Goal: Information Seeking & Learning: Find specific page/section

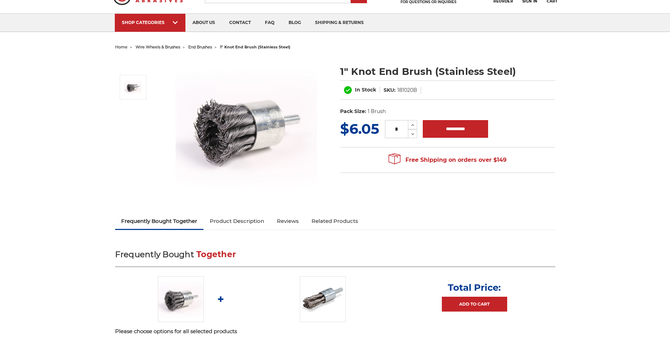
click at [254, 218] on link "Product Description" at bounding box center [236, 221] width 67 height 16
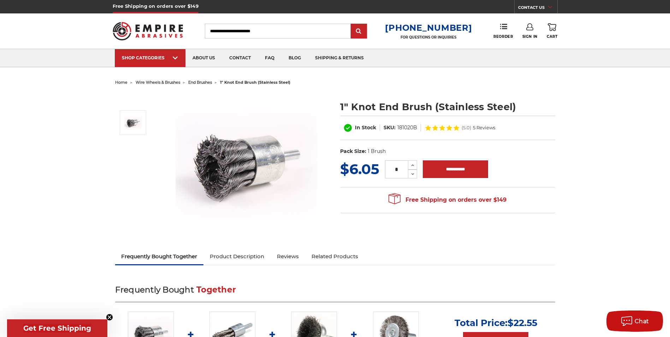
click at [259, 259] on link "Product Description" at bounding box center [236, 257] width 67 height 16
drag, startPoint x: 339, startPoint y: 105, endPoint x: 432, endPoint y: 102, distance: 92.6
click at [432, 102] on section "1" Knot End Brush (Stainless Steel) In Stock SKU: 181020B (5.0) 5 Reviews UPC: …" at bounding box center [447, 126] width 225 height 66
copy h1 "1" Knot End Brush"
click at [261, 27] on input "Search" at bounding box center [278, 31] width 146 height 15
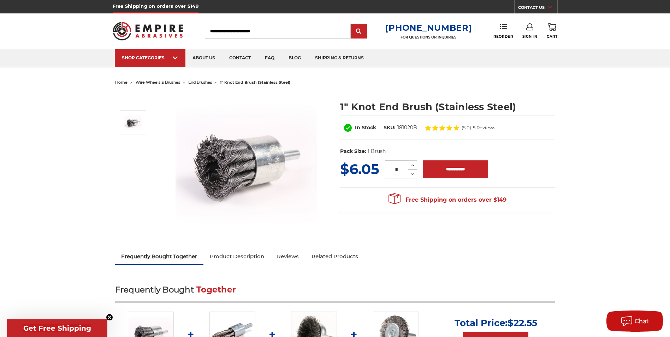
paste input "**********"
type input "**********"
click at [359, 30] on input "submit" at bounding box center [359, 31] width 14 height 14
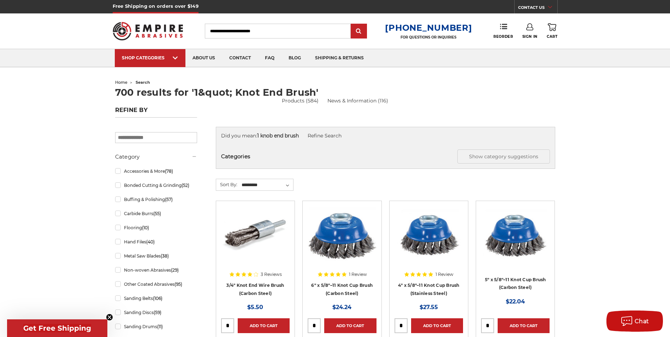
click at [251, 25] on input "Search" at bounding box center [278, 31] width 146 height 15
paste input "**********"
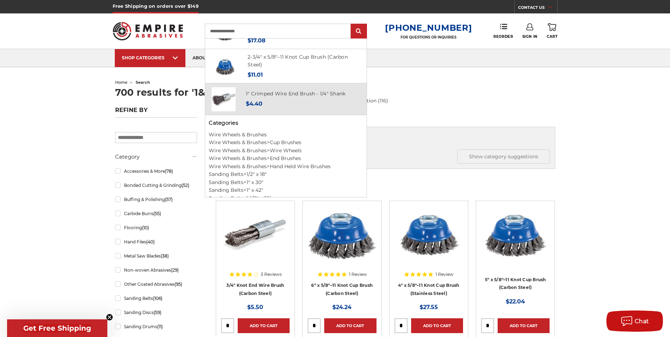
scroll to position [356, 0]
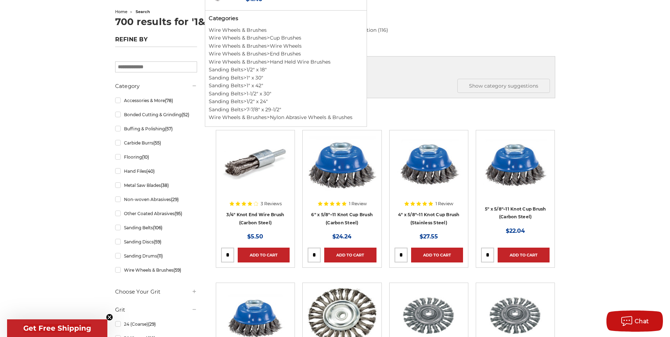
type input "**********"
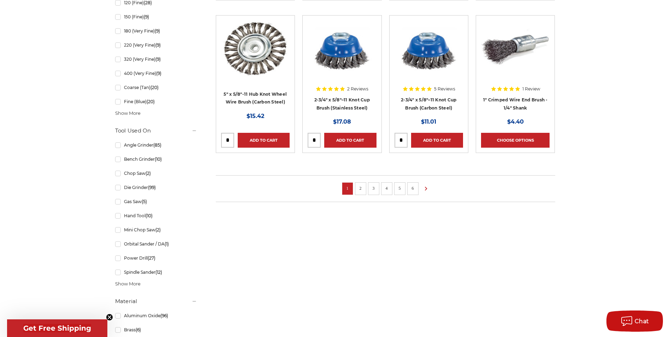
scroll to position [565, 0]
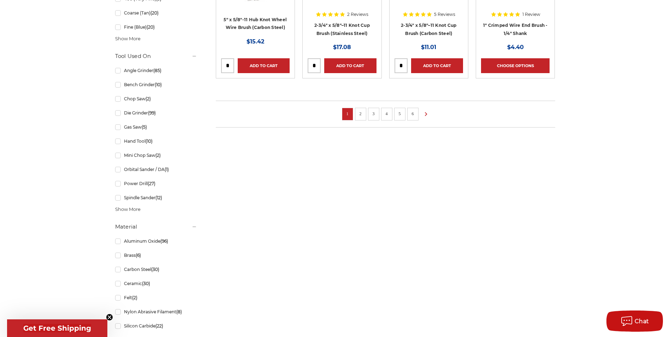
click at [362, 114] on link "2" at bounding box center [360, 114] width 7 height 8
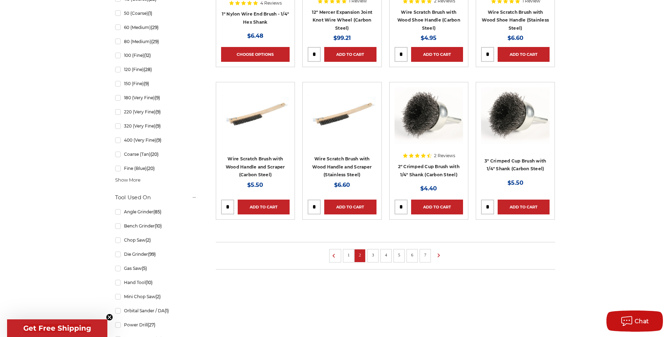
scroll to position [565, 0]
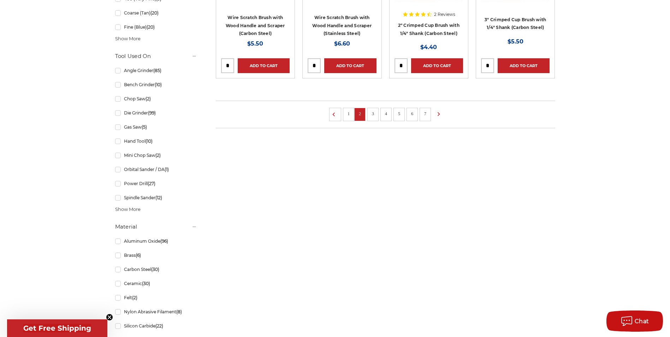
click at [371, 113] on link "3" at bounding box center [372, 114] width 7 height 8
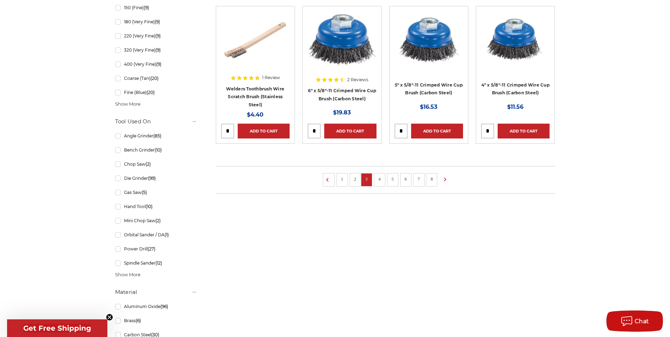
scroll to position [565, 0]
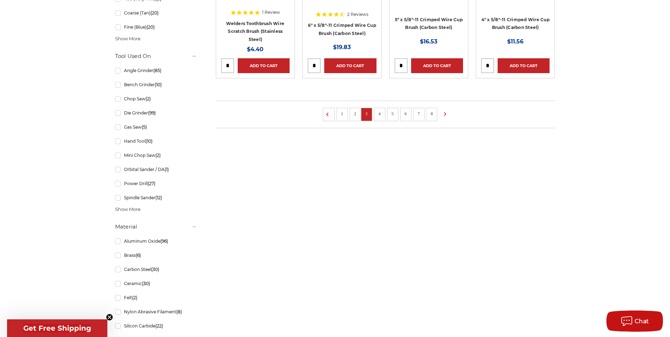
click at [382, 115] on link "4" at bounding box center [379, 114] width 7 height 8
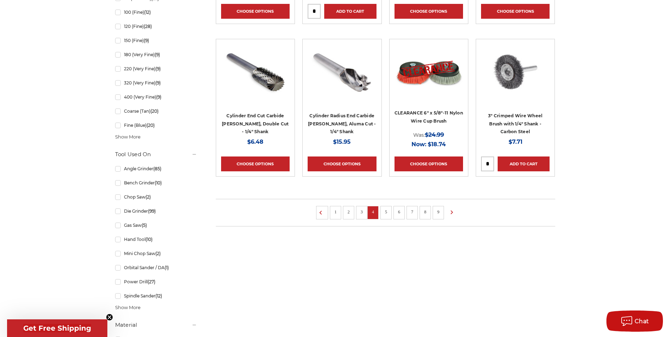
scroll to position [530, 0]
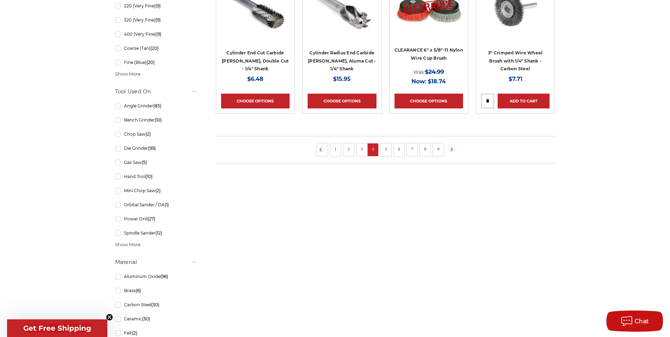
click at [389, 148] on link "5" at bounding box center [386, 149] width 7 height 8
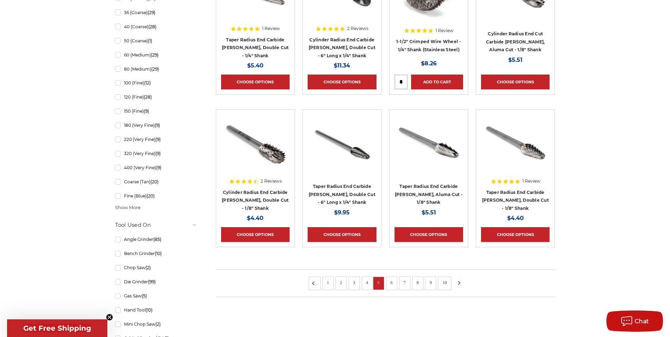
scroll to position [459, 0]
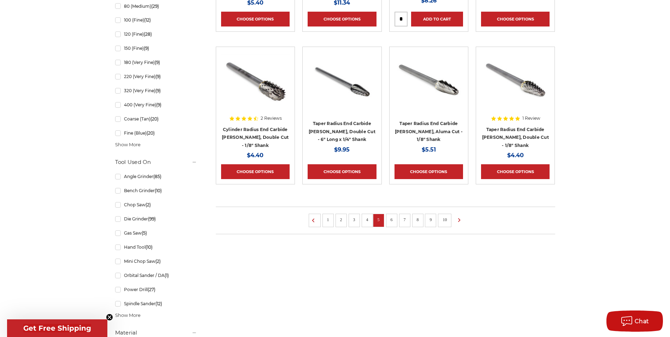
click at [389, 222] on link "6" at bounding box center [391, 220] width 7 height 8
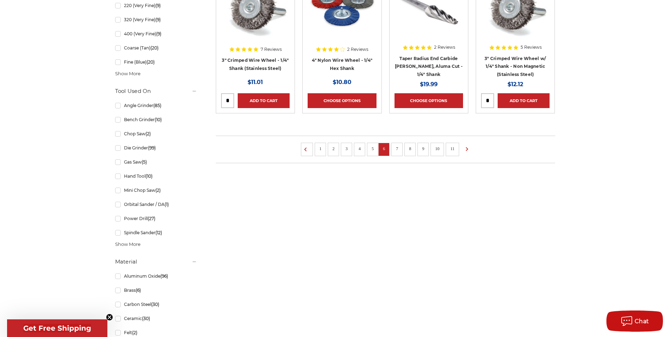
scroll to position [671, 0]
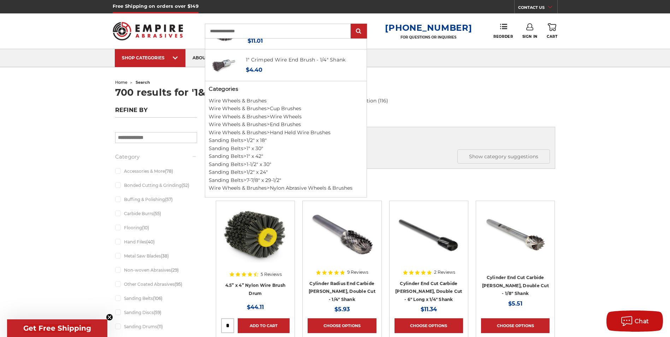
scroll to position [565, 0]
